Goal: Use online tool/utility: Utilize a website feature to perform a specific function

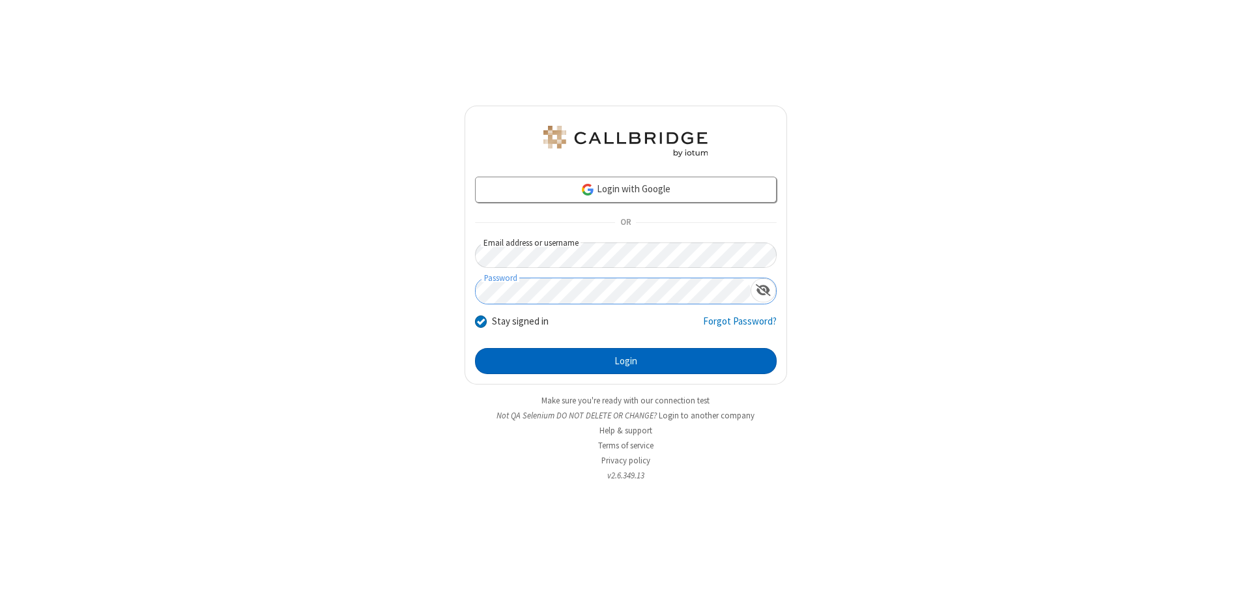
click at [625, 361] on button "Login" at bounding box center [626, 361] width 302 height 26
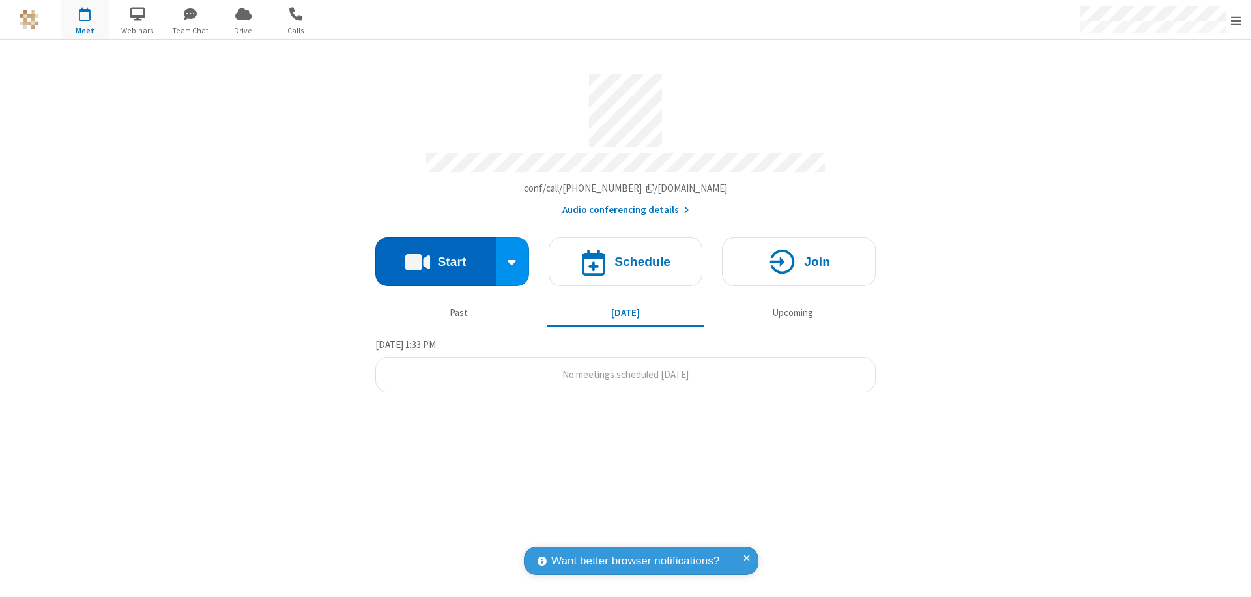
click at [435, 255] on button "Start" at bounding box center [435, 261] width 121 height 49
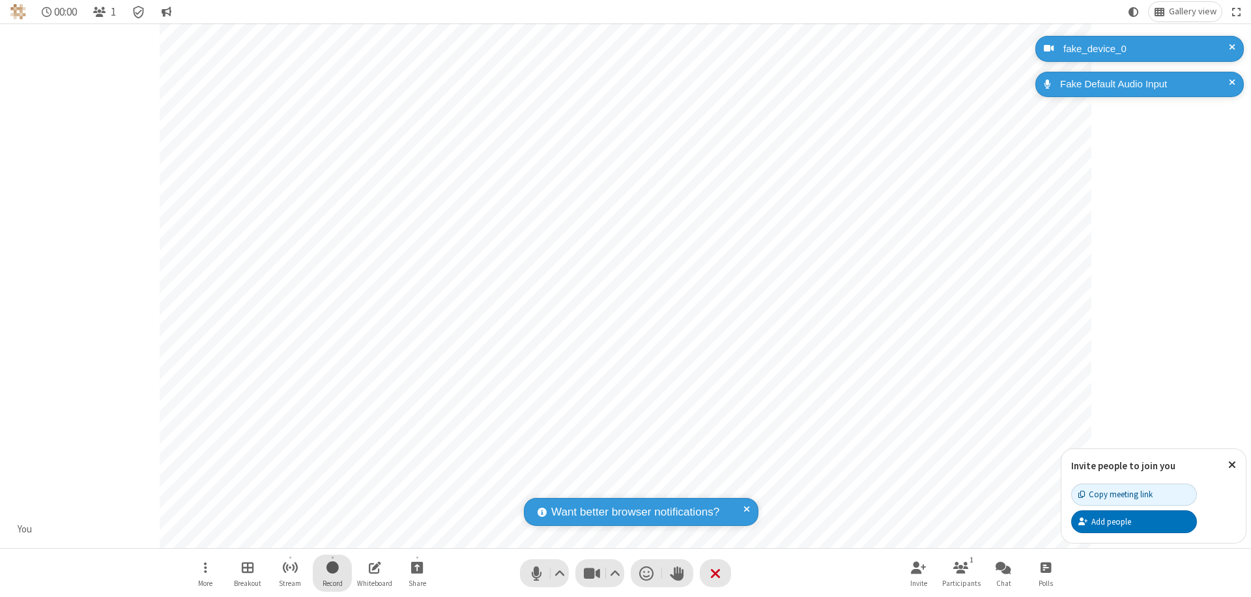
click at [332, 573] on span "Start recording" at bounding box center [332, 567] width 12 height 16
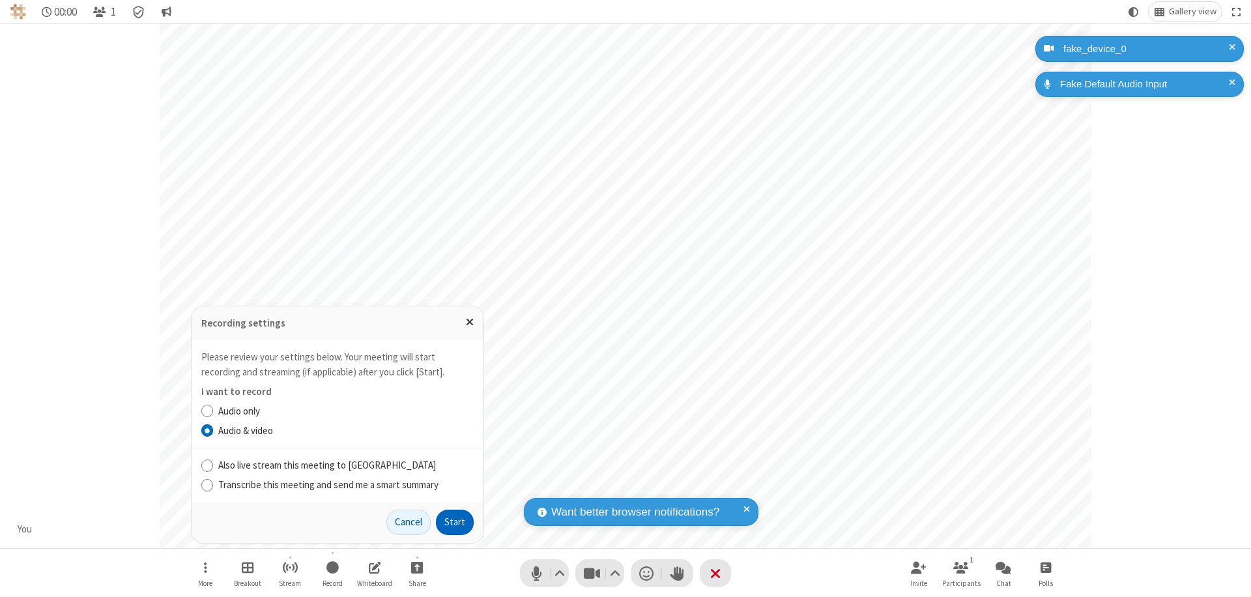
click at [455, 522] on button "Start" at bounding box center [455, 522] width 38 height 26
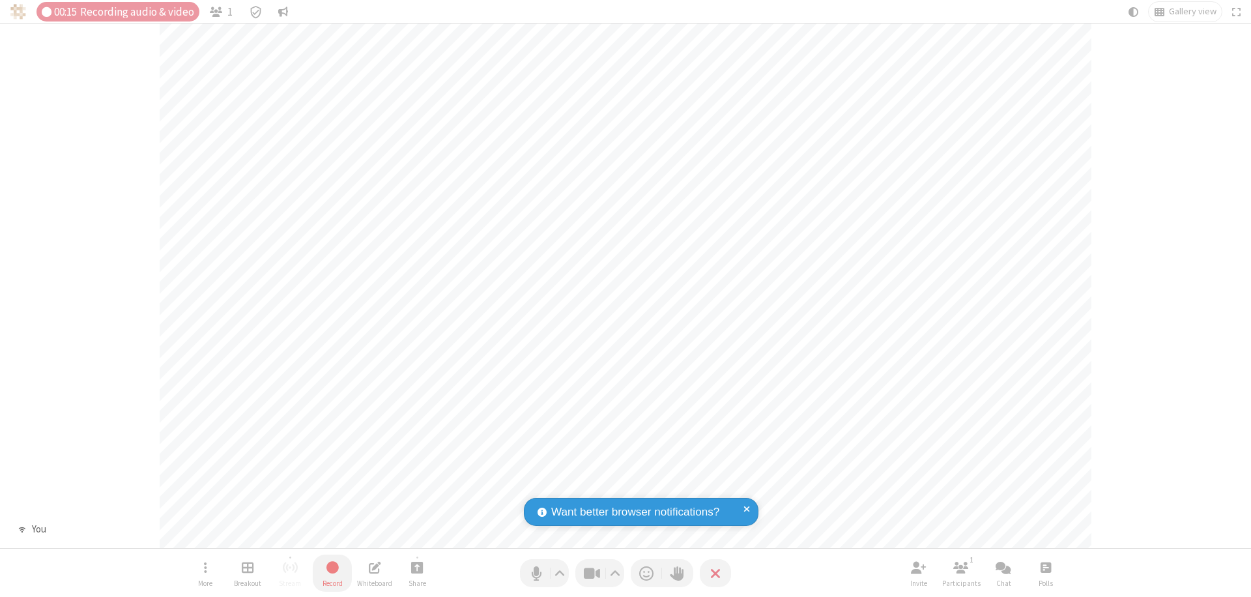
click at [332, 573] on span "Stop recording" at bounding box center [332, 567] width 15 height 16
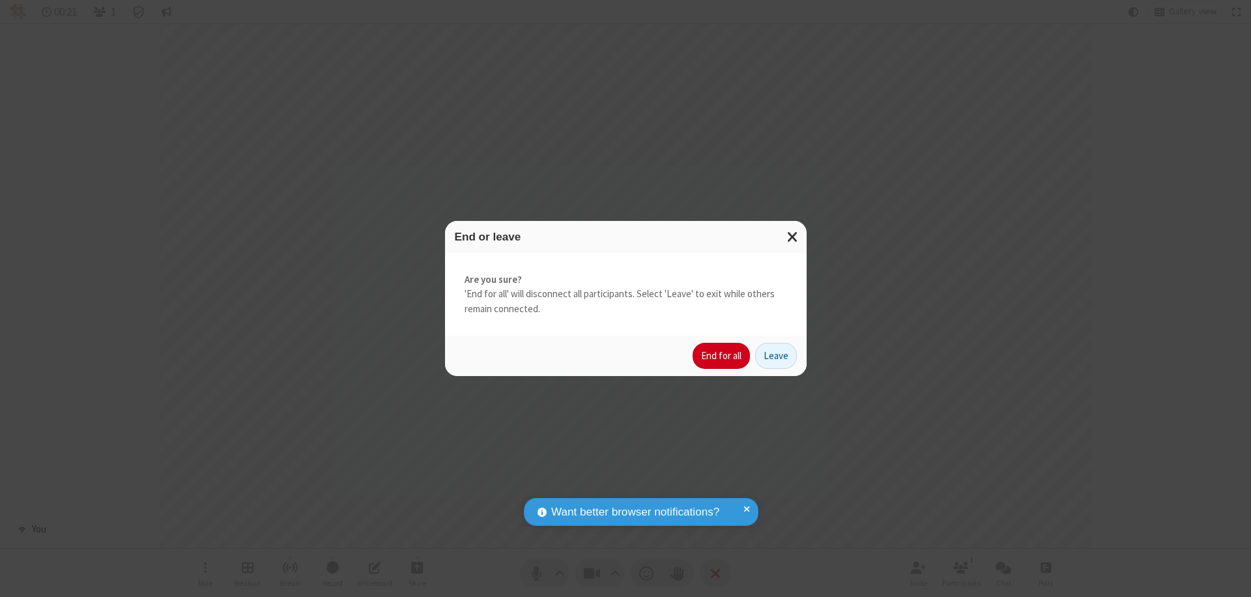
click at [722, 356] on button "End for all" at bounding box center [720, 356] width 57 height 26
